Goal: Find contact information: Find contact information

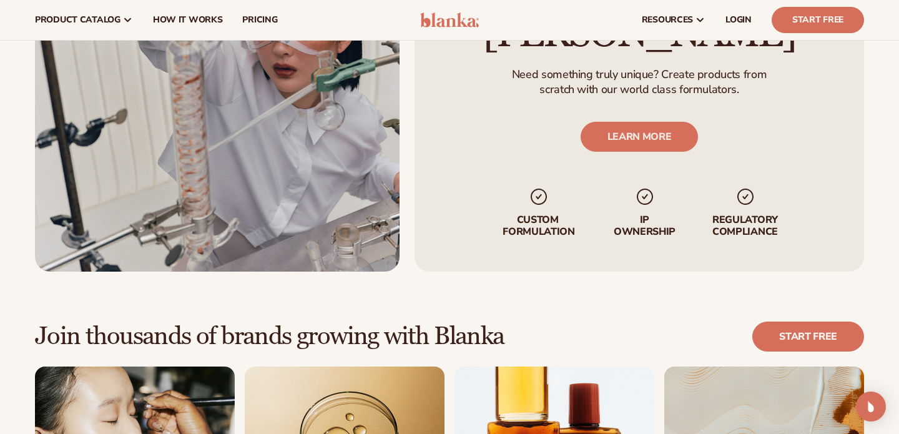
scroll to position [3029, 0]
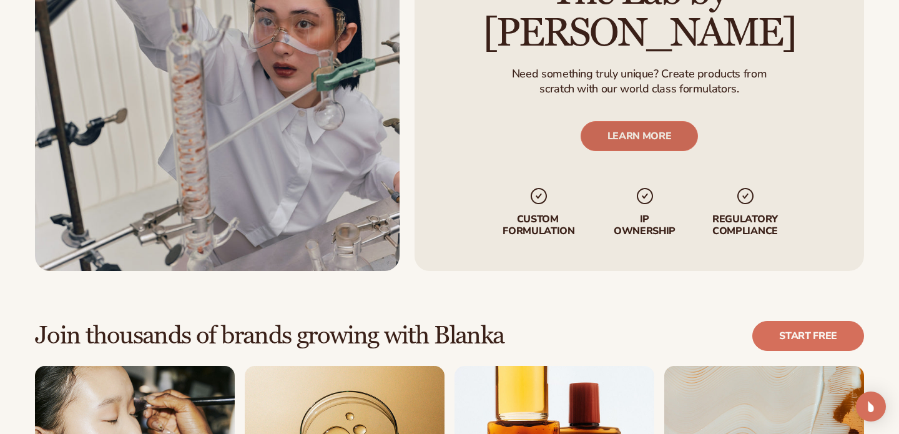
click at [695, 121] on link "LEARN MORE" at bounding box center [640, 136] width 118 height 30
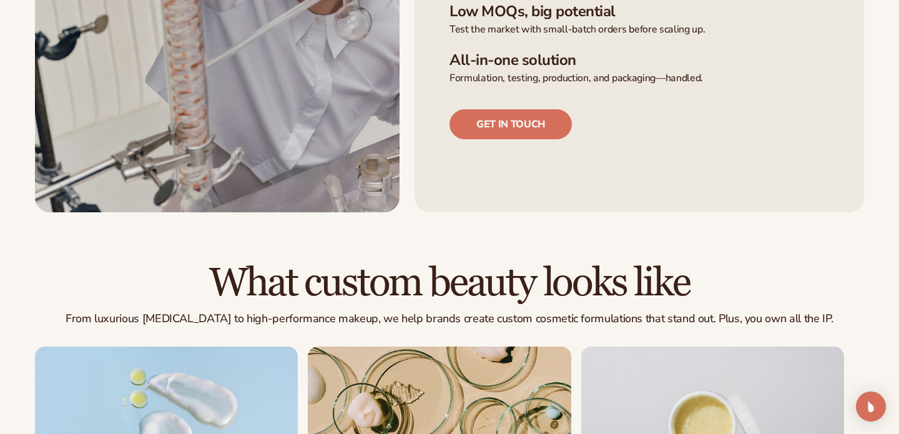
scroll to position [571, 0]
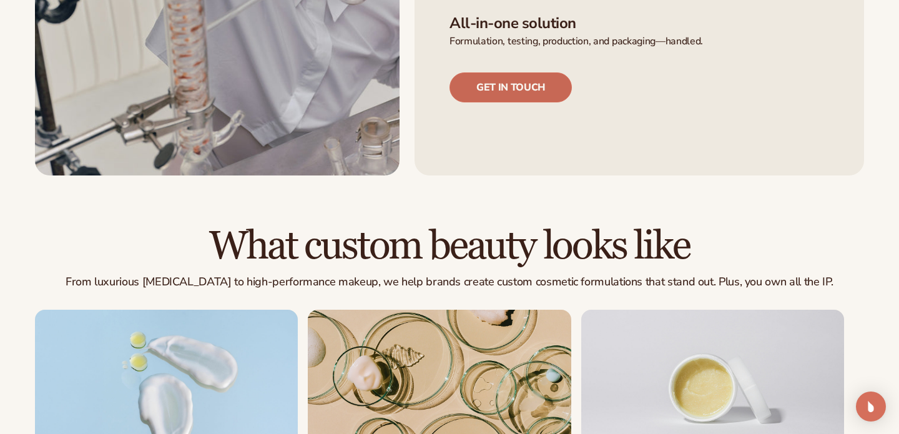
click at [472, 96] on link "Get in touch" at bounding box center [510, 87] width 122 height 30
